Goal: Transaction & Acquisition: Purchase product/service

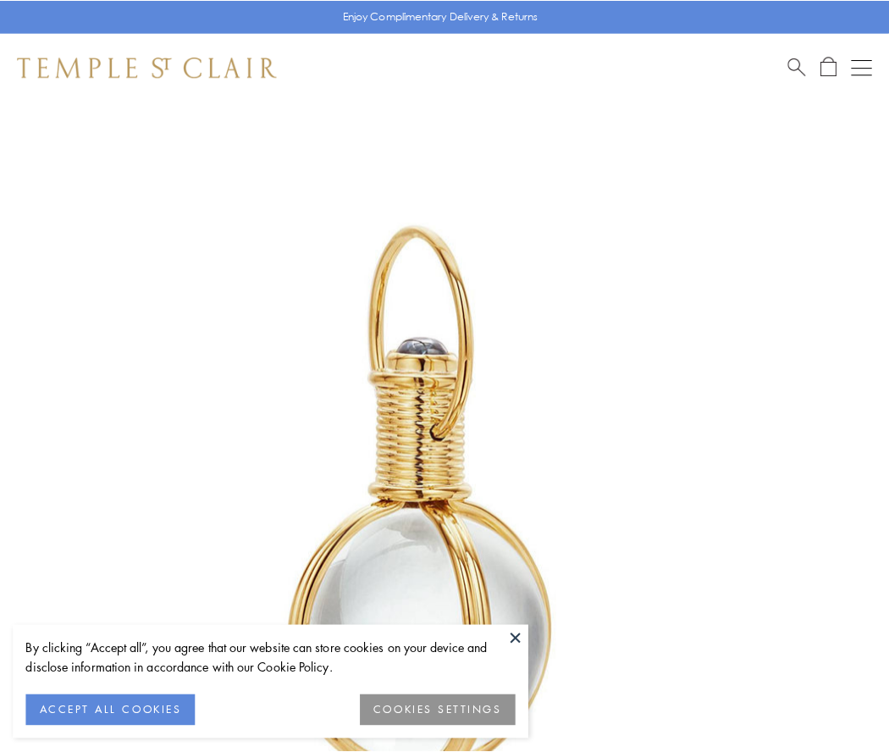
scroll to position [442, 0]
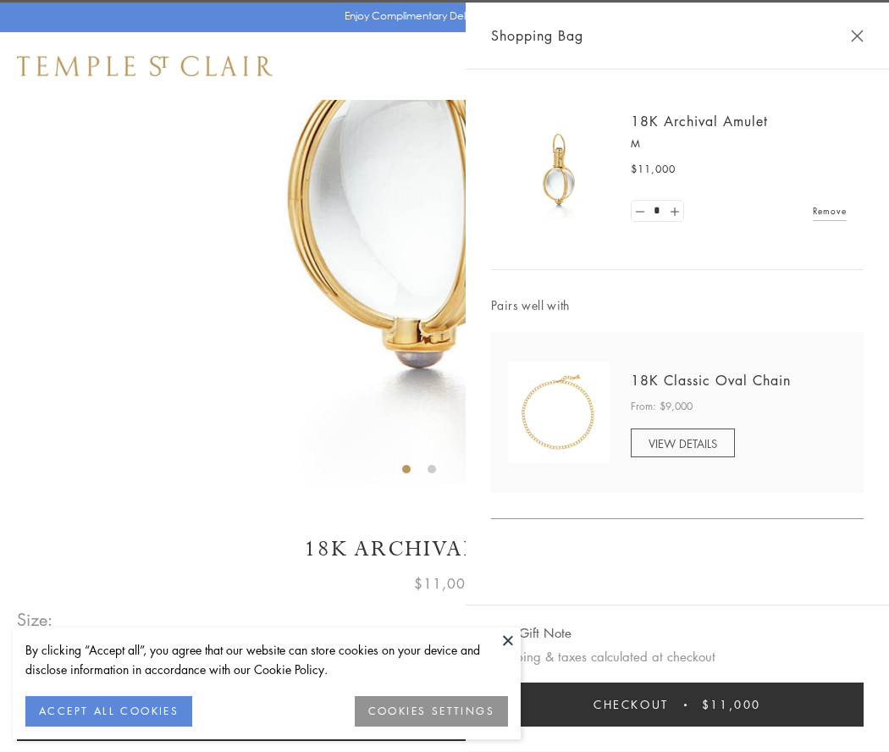
click at [677, 704] on button "Checkout $11,000" at bounding box center [677, 704] width 373 height 44
